Goal: Task Accomplishment & Management: Manage account settings

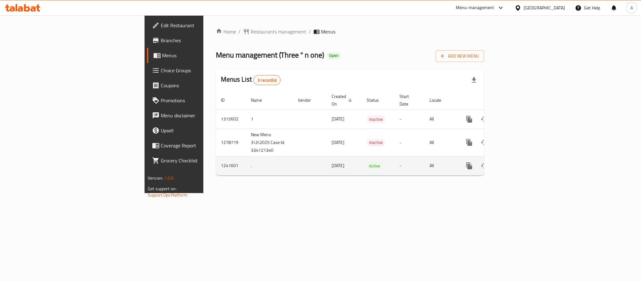
click at [326, 164] on td "[DATE]" at bounding box center [343, 165] width 35 height 19
click at [387, 156] on td "Active" at bounding box center [377, 165] width 33 height 19
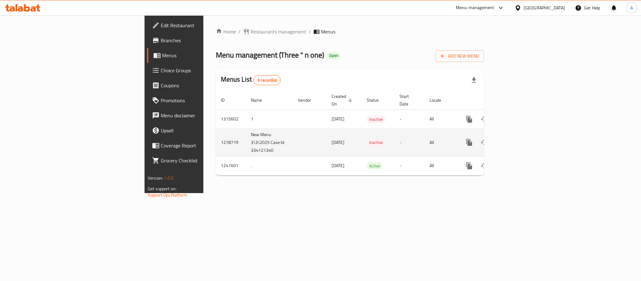
drag, startPoint x: 236, startPoint y: 133, endPoint x: 254, endPoint y: 133, distance: 17.8
click at [331, 138] on span "[DATE]" at bounding box center [337, 142] width 13 height 8
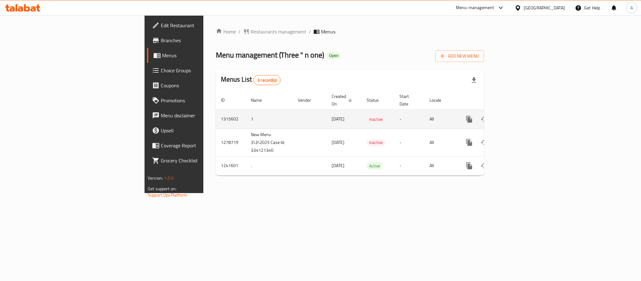
click at [326, 115] on td "[DATE]" at bounding box center [343, 118] width 35 height 19
click at [216, 114] on td "1315602" at bounding box center [231, 118] width 30 height 19
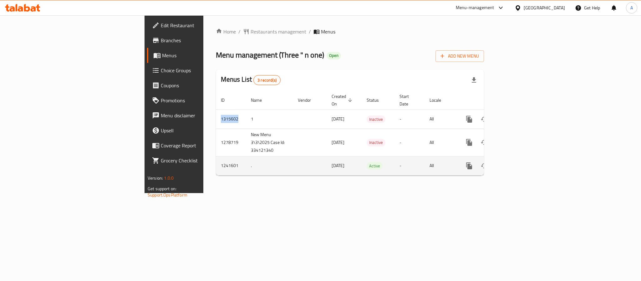
copy td "1315602"
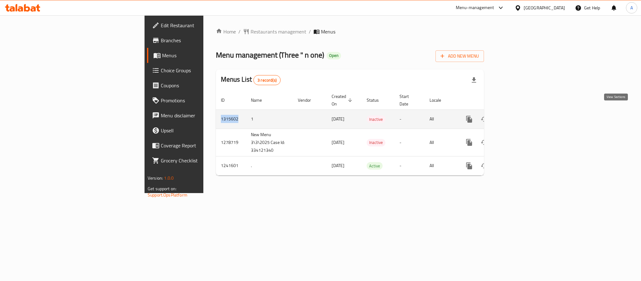
click at [521, 112] on link "enhanced table" at bounding box center [513, 119] width 15 height 15
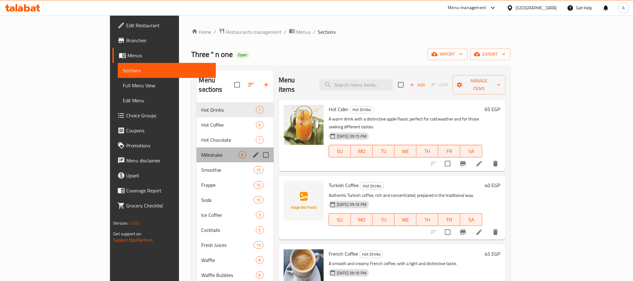
click at [197, 150] on div "Milkshake 9" at bounding box center [235, 154] width 77 height 15
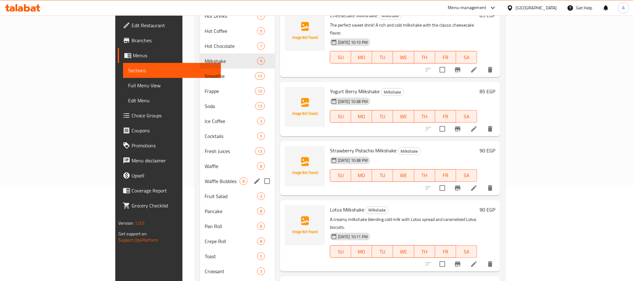
click at [200, 178] on div "Waffle Bubbles 8" at bounding box center [237, 180] width 75 height 15
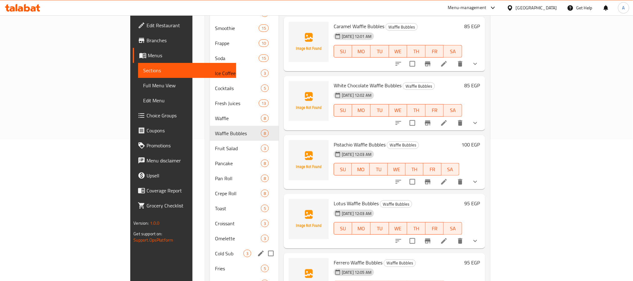
scroll to position [188, 0]
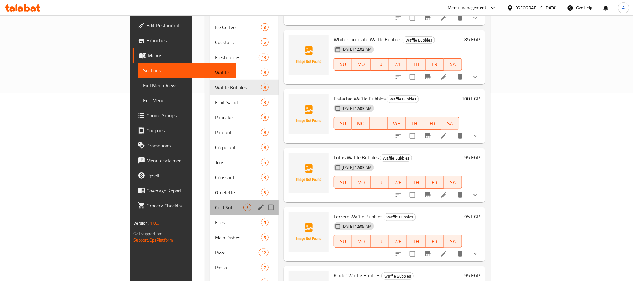
click at [210, 200] on div "Cold Sub 3" at bounding box center [244, 207] width 69 height 15
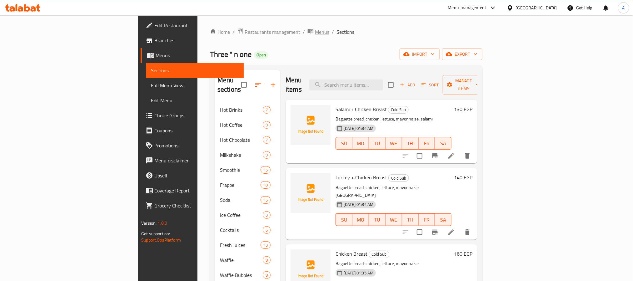
click at [315, 35] on span "Menus" at bounding box center [322, 32] width 14 height 8
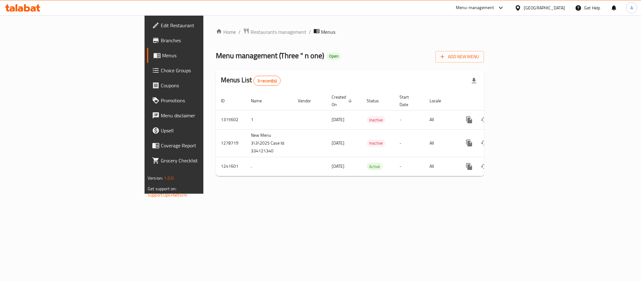
click at [245, 194] on div "Home / Restaurants management / Menus Menu management ( Three " n one ) Open Ad…" at bounding box center [349, 104] width 293 height 178
click at [212, 189] on div "Home / Restaurants management / Menus Menu management ( Three " n one ) Open Ad…" at bounding box center [349, 104] width 293 height 178
click at [284, 194] on div "Home / Restaurants management / Menus Menu management ( Three " n one ) Open Ad…" at bounding box center [349, 104] width 293 height 178
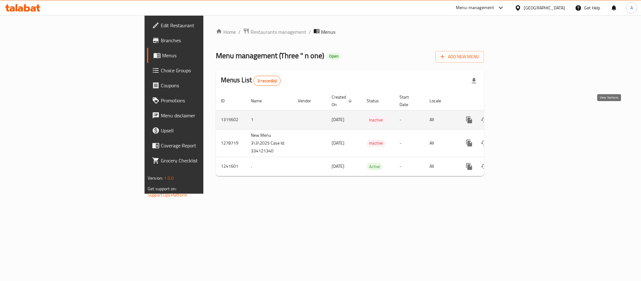
click at [518, 116] on icon "enhanced table" at bounding box center [514, 120] width 8 height 8
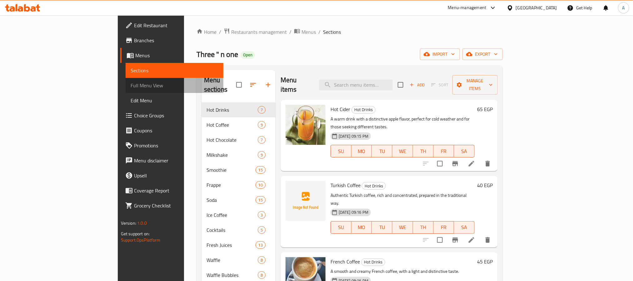
click at [126, 89] on link "Full Menu View" at bounding box center [175, 85] width 98 height 15
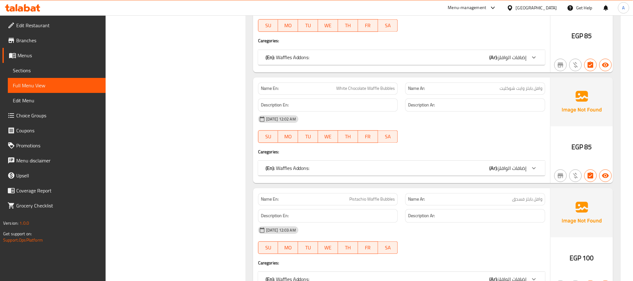
click at [209, 120] on div "Filter Branches Branches Popular filters Free items Branch specific items Has c…" at bounding box center [178, 189] width 128 height 19234
